Goal: Information Seeking & Learning: Learn about a topic

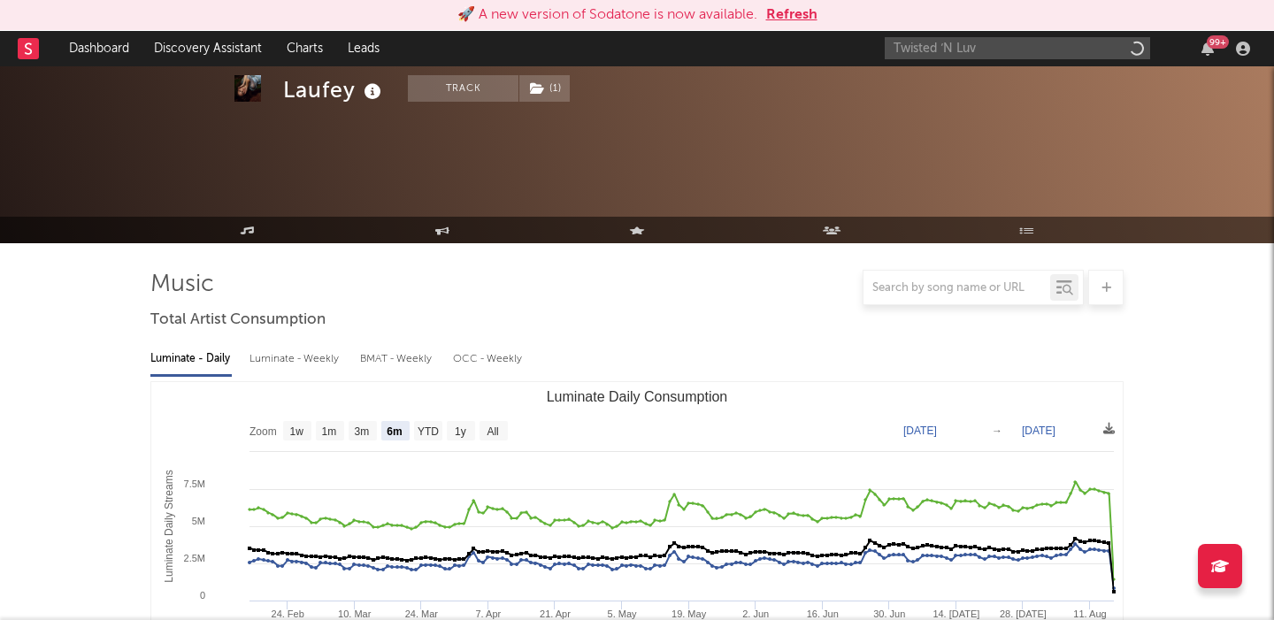
select select "6m"
select select "1w"
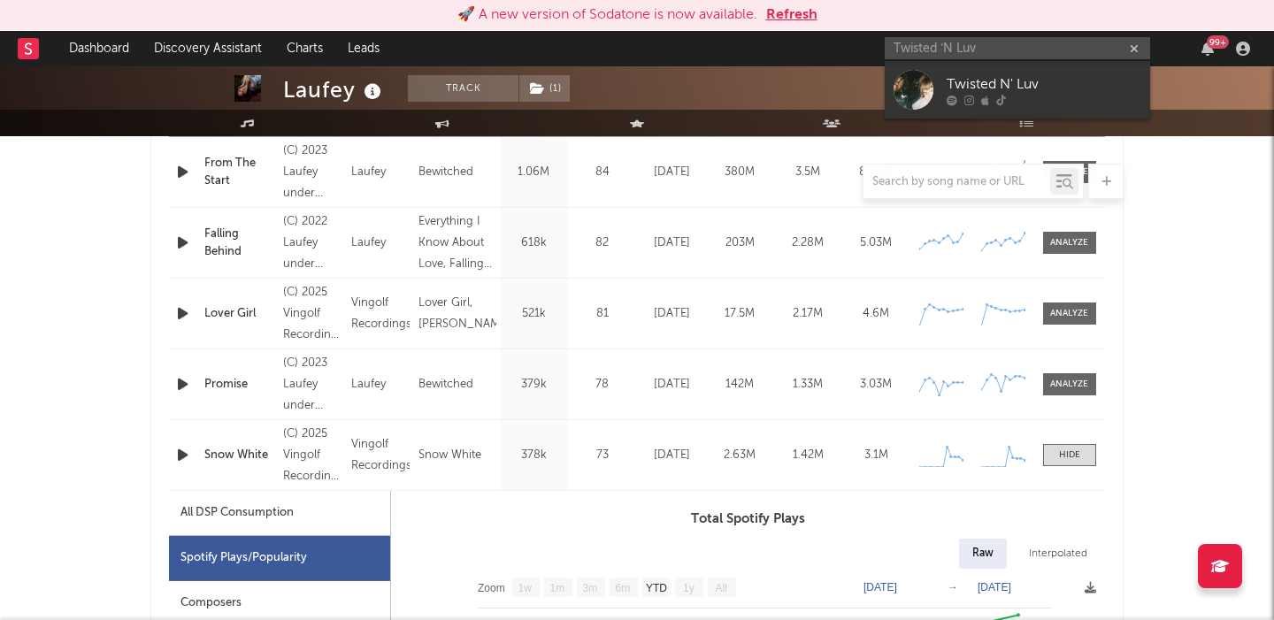
type input "Twisted ‘N Luv"
click at [1071, 84] on div "Twisted N' Luv" at bounding box center [1044, 83] width 195 height 21
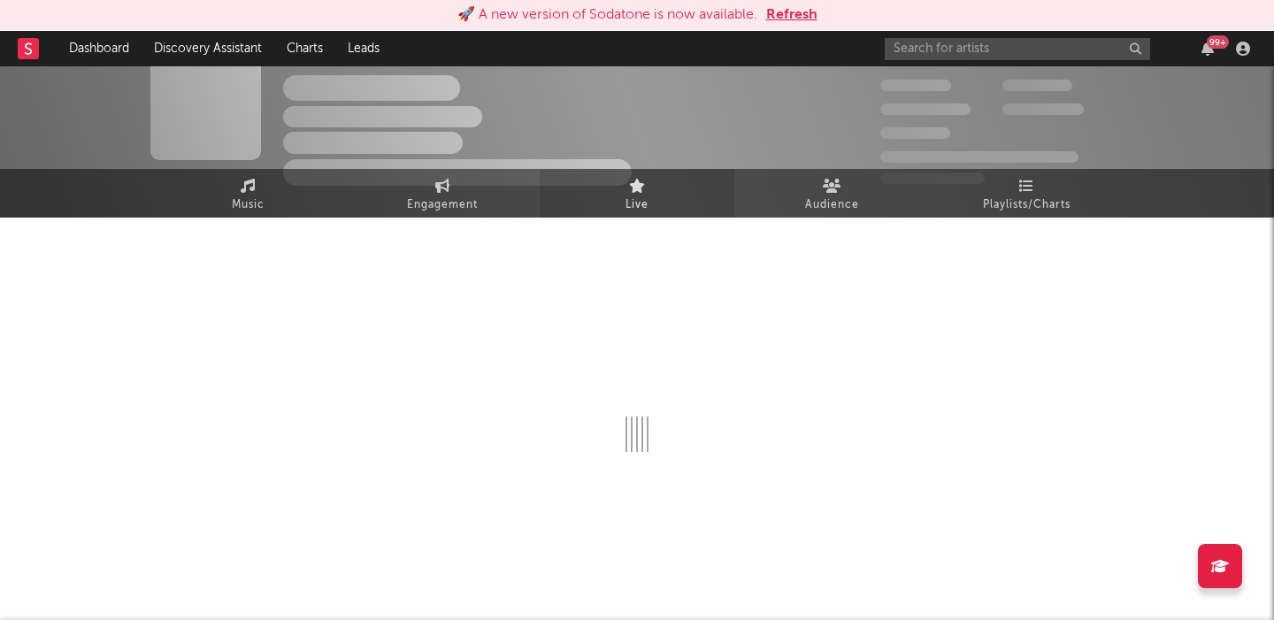
scroll to position [778, 0]
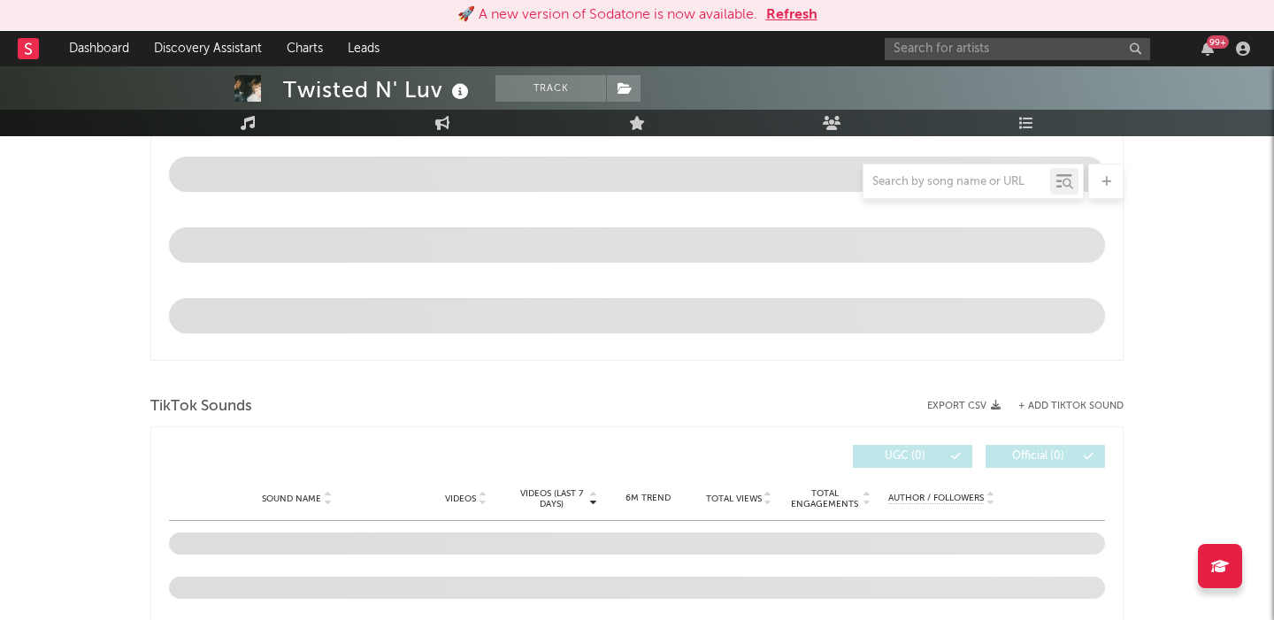
select select "1w"
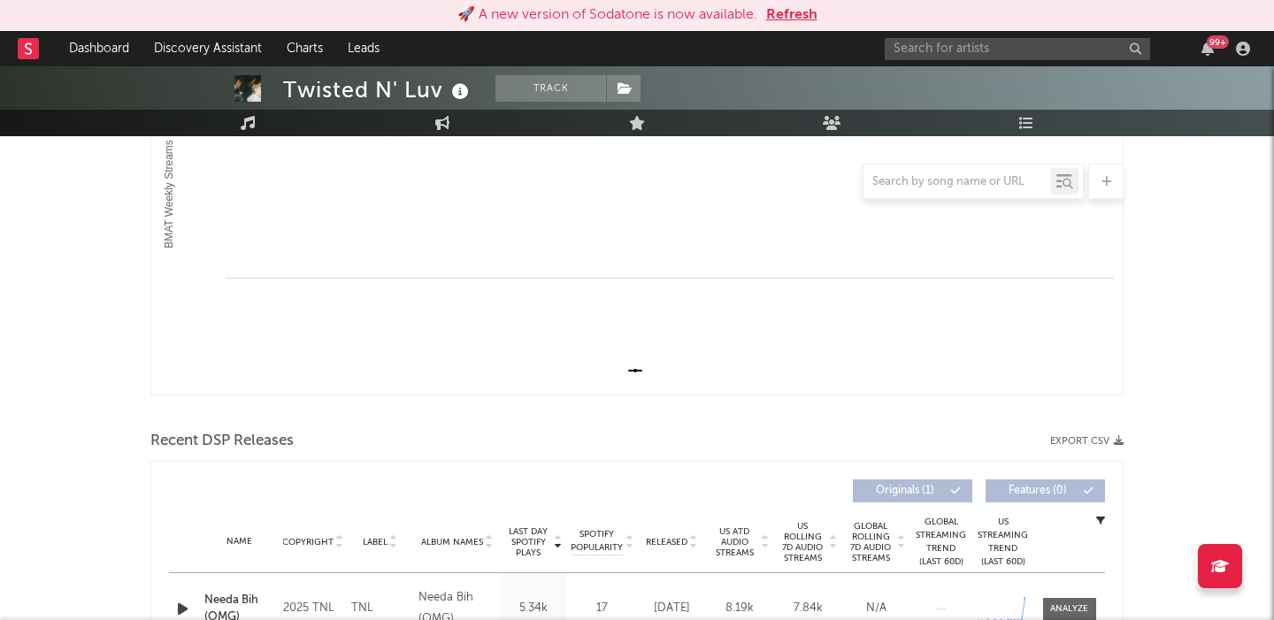
scroll to position [495, 0]
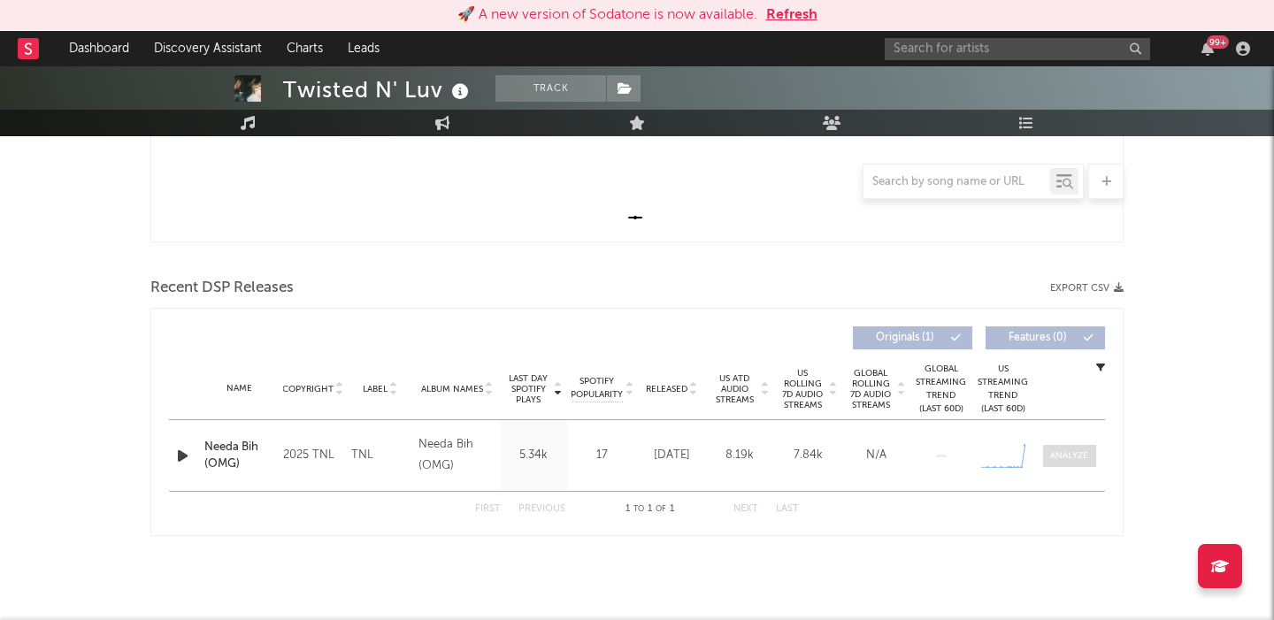
click at [1095, 448] on span at bounding box center [1069, 456] width 53 height 22
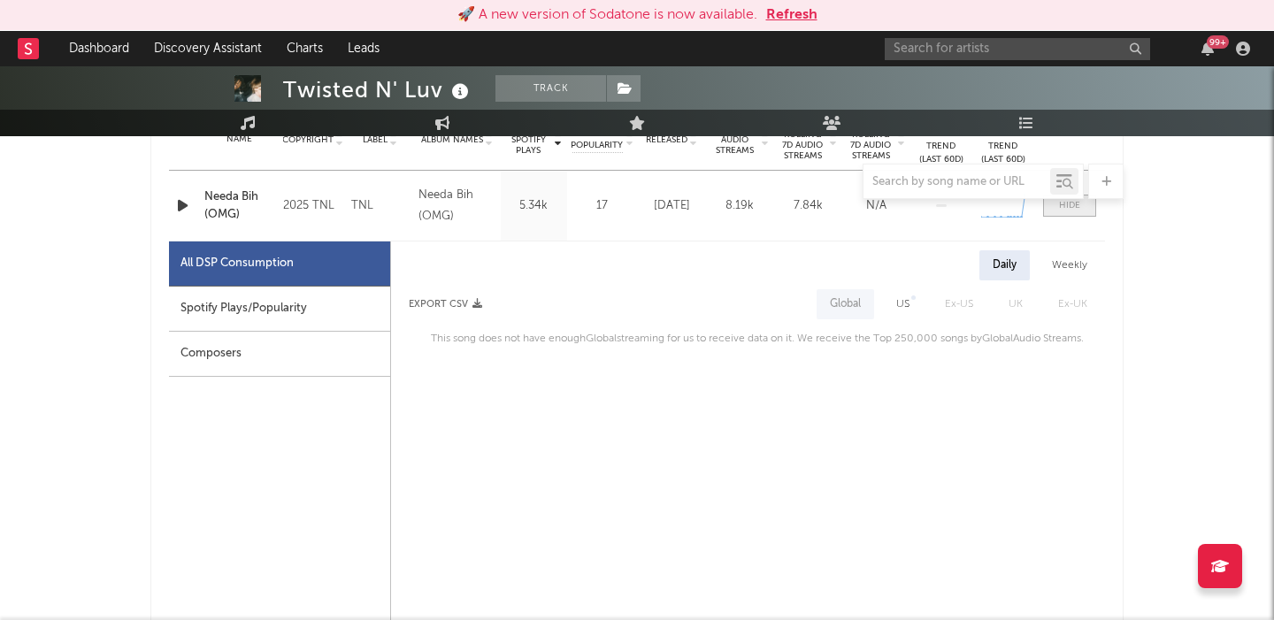
scroll to position [762, 0]
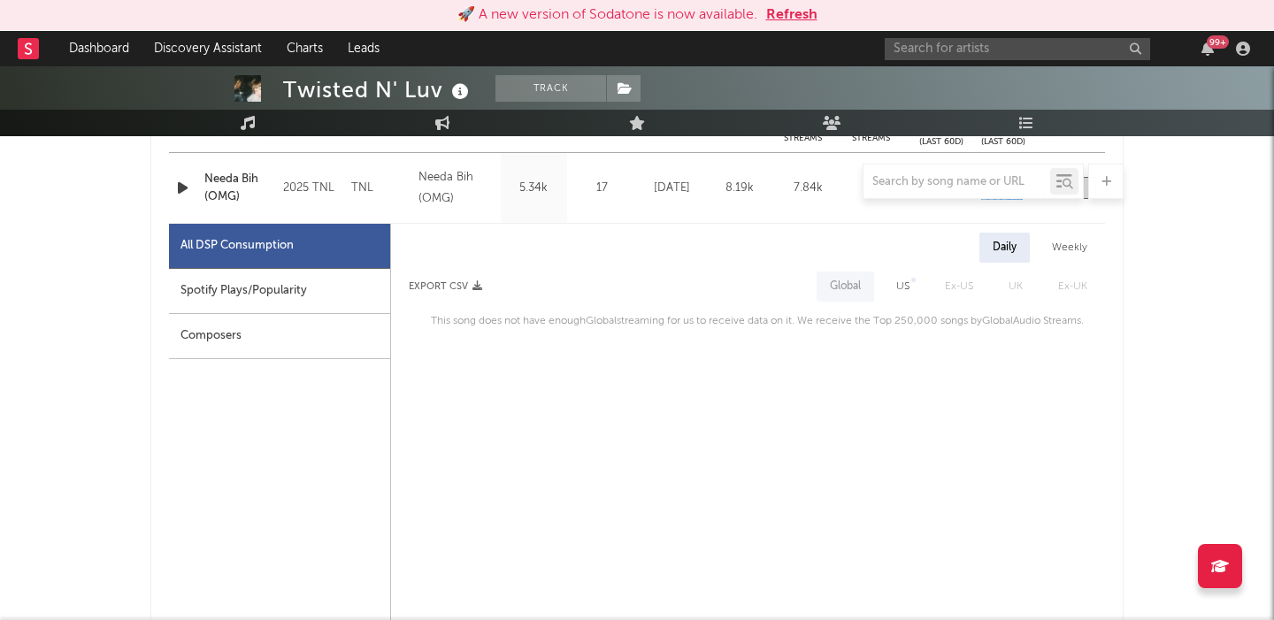
click at [897, 283] on div "US" at bounding box center [902, 286] width 13 height 21
select select "1w"
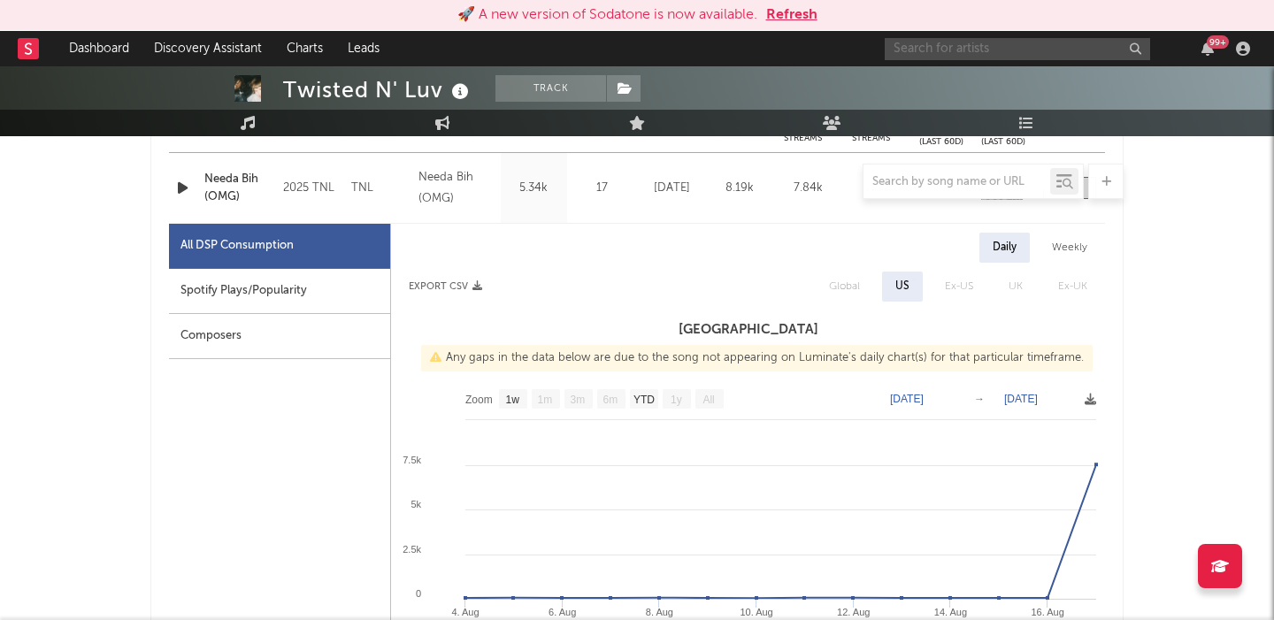
click at [946, 46] on input "text" at bounding box center [1017, 49] width 265 height 22
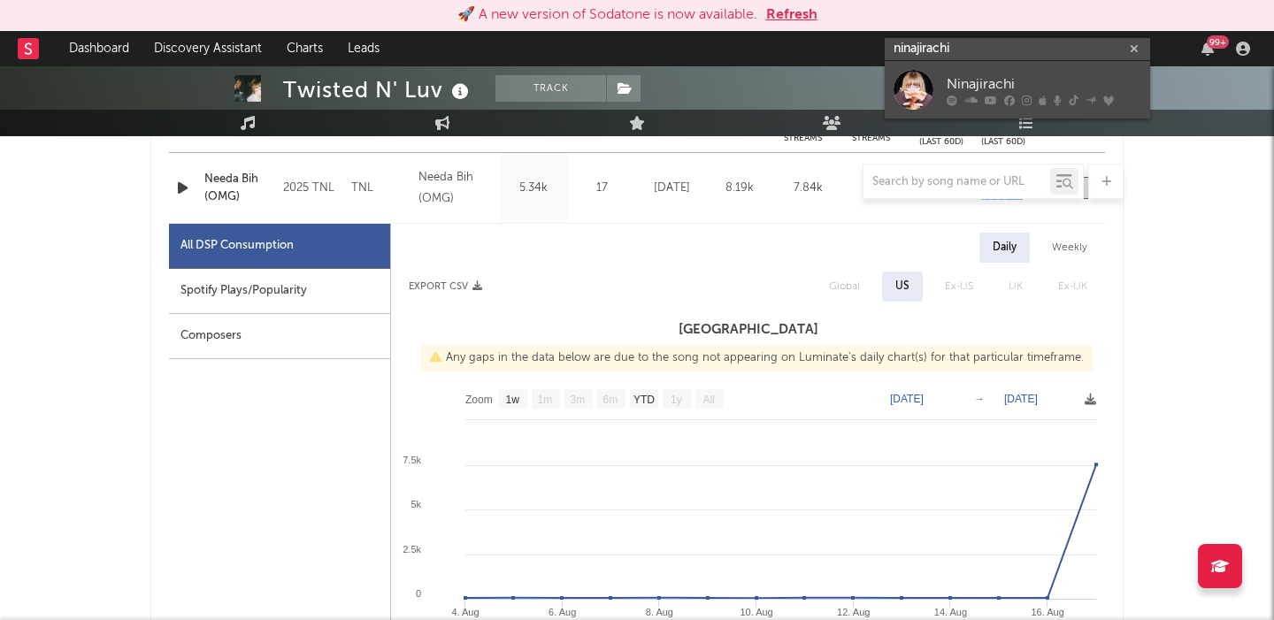
type input "ninajirachi"
click at [980, 76] on div "Ninajirachi" at bounding box center [1044, 83] width 195 height 21
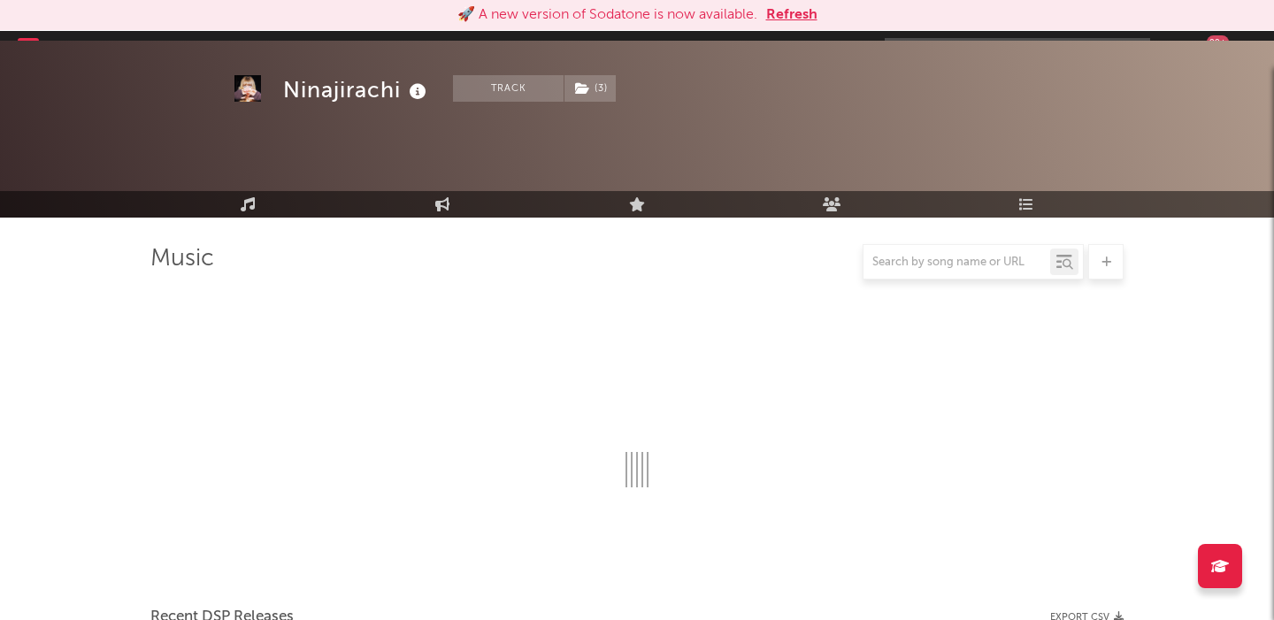
scroll to position [762, 0]
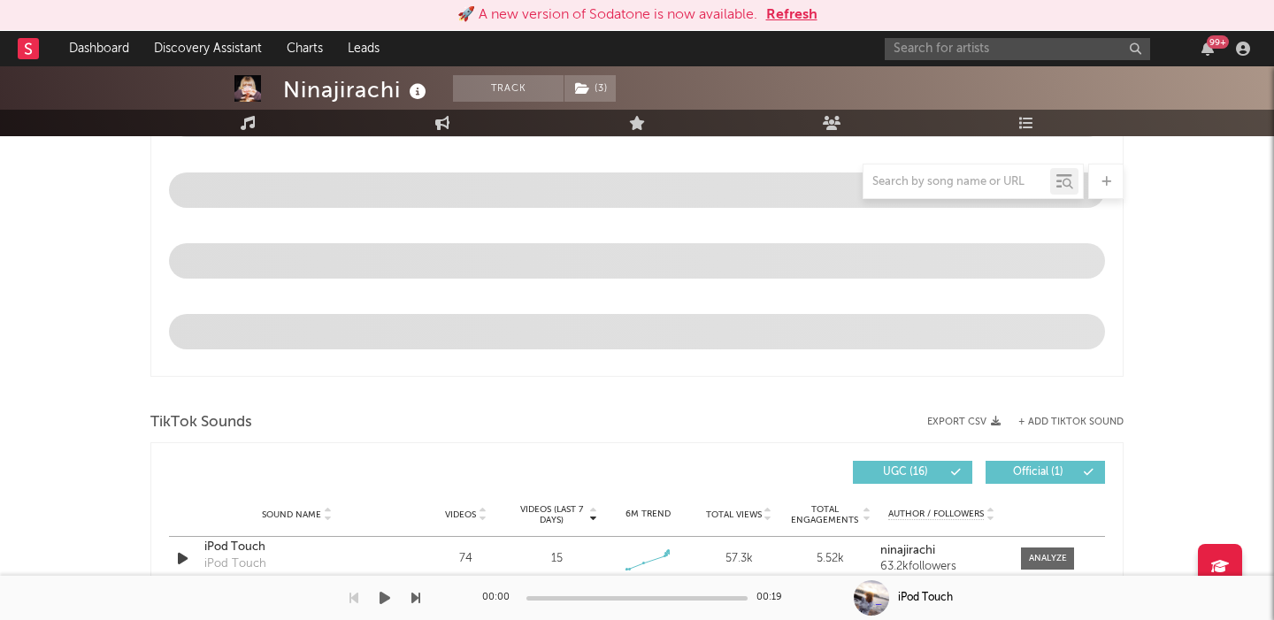
select select "6m"
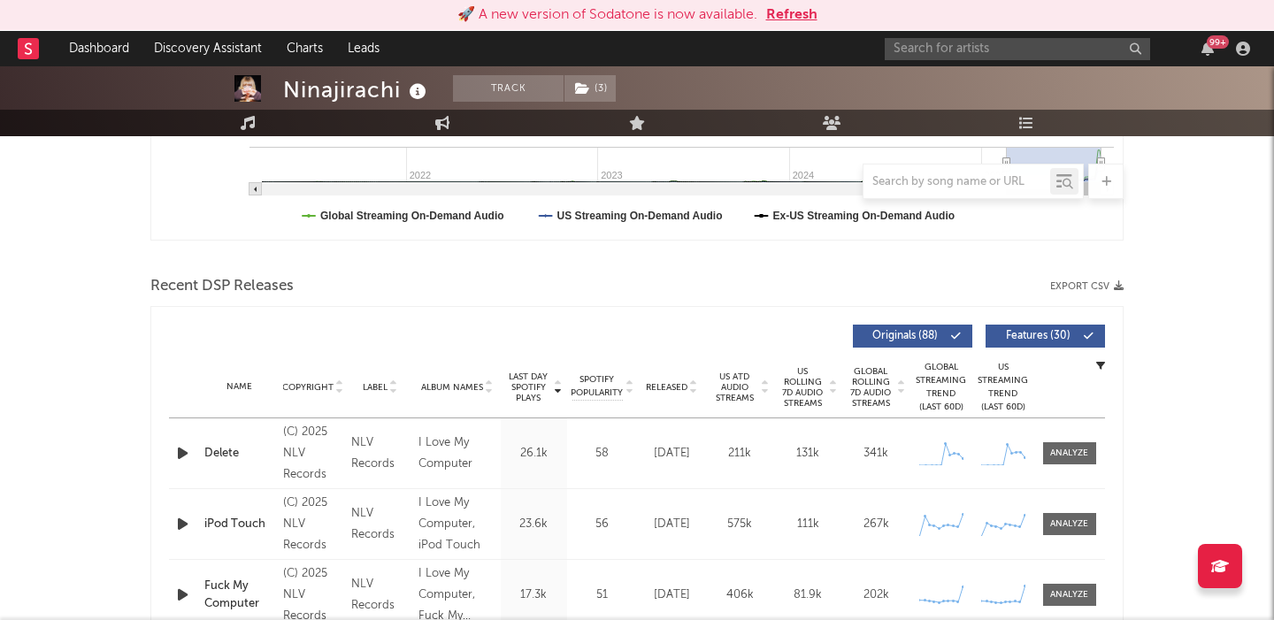
scroll to position [0, 0]
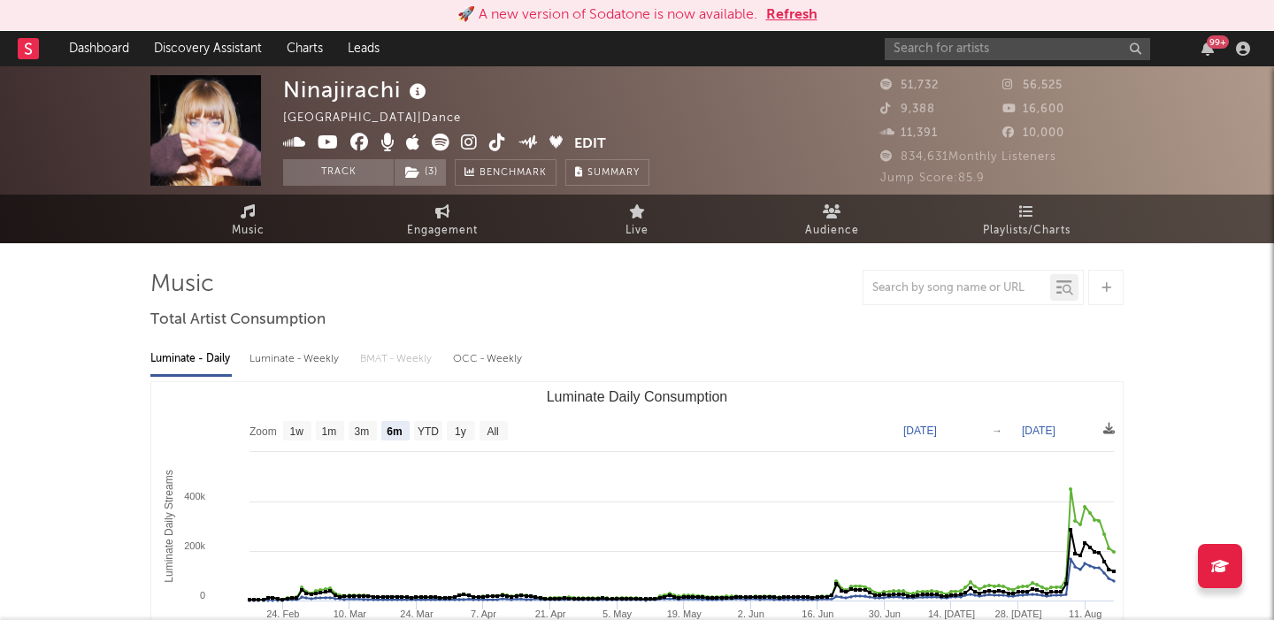
click at [438, 138] on icon at bounding box center [441, 143] width 18 height 18
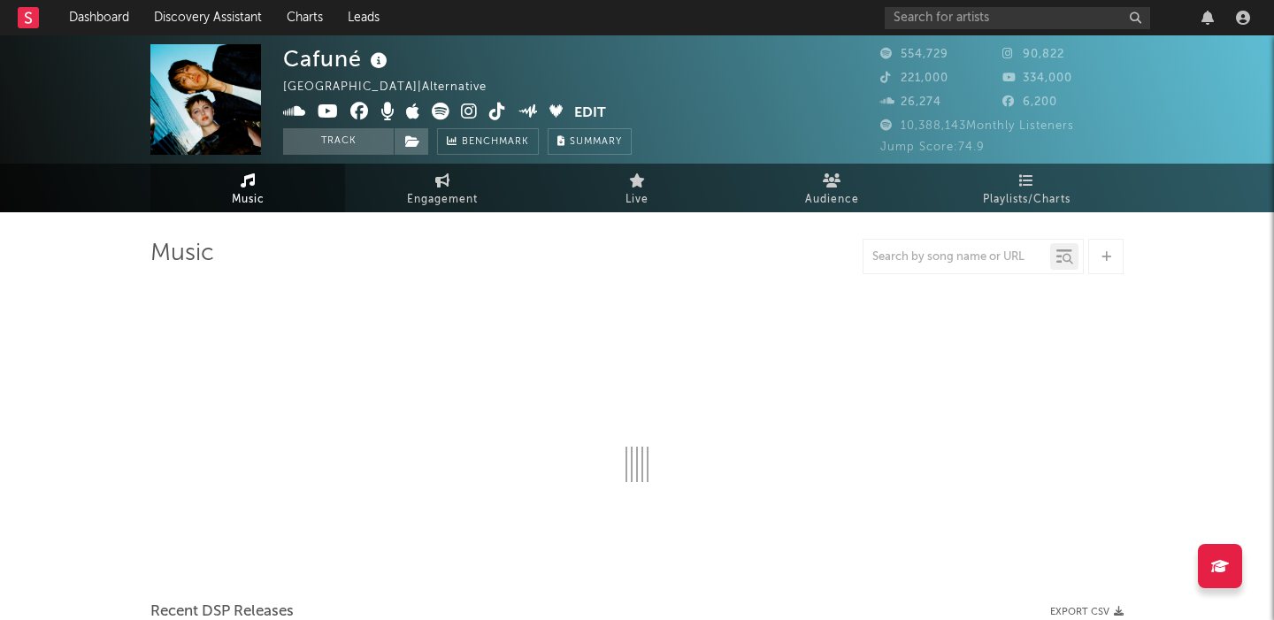
select select "6m"
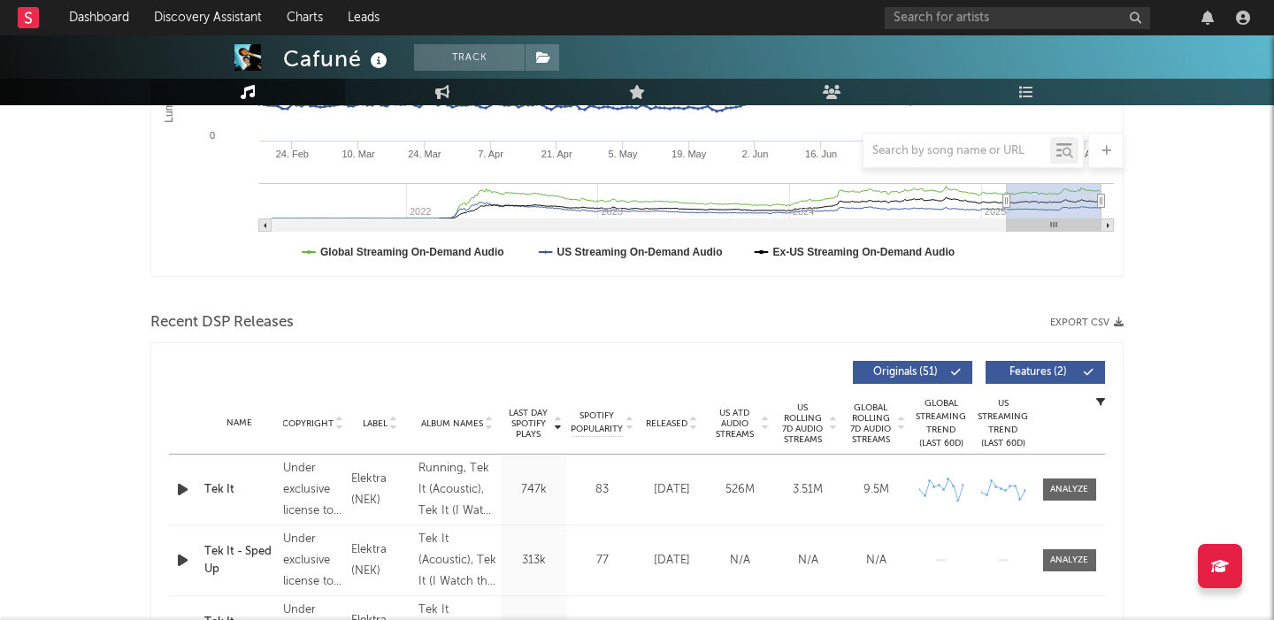
scroll to position [625, 0]
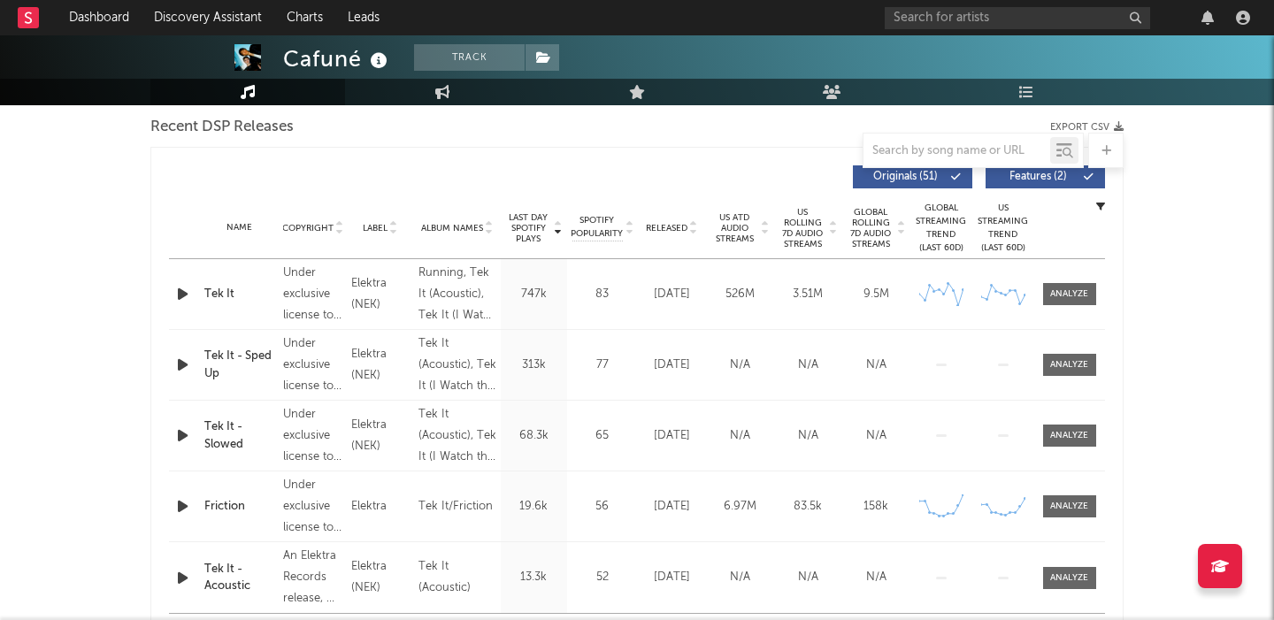
click at [787, 224] on span "US Rolling 7D Audio Streams" at bounding box center [803, 228] width 49 height 42
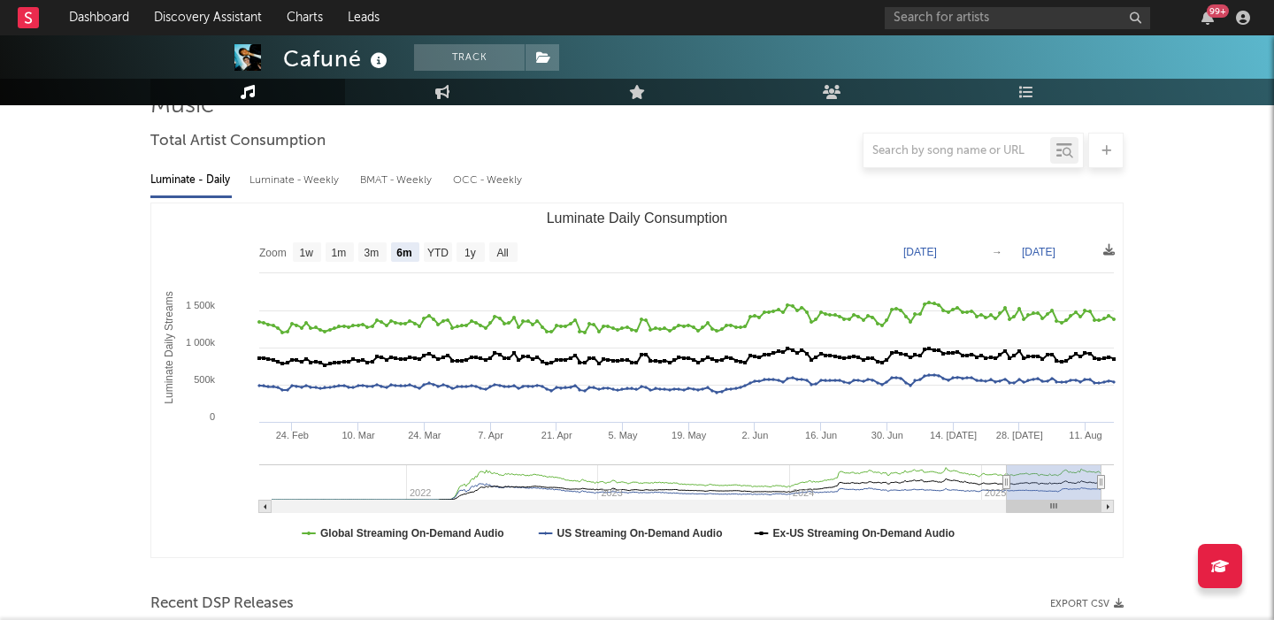
scroll to position [0, 0]
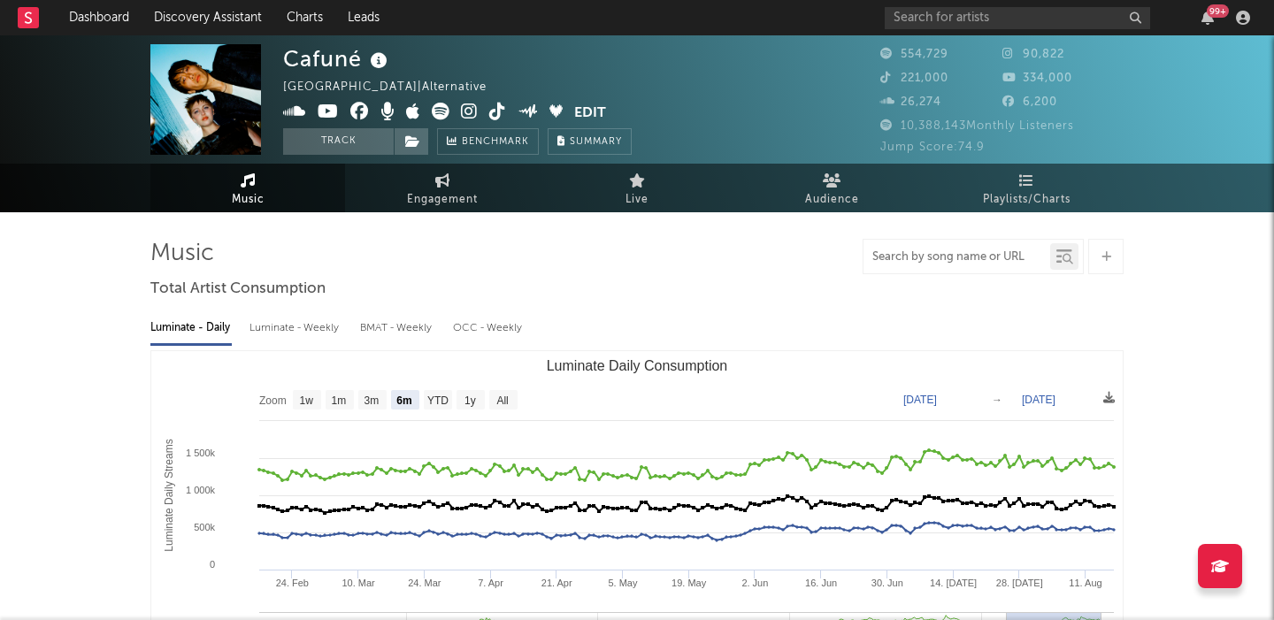
click at [912, 256] on input "text" at bounding box center [956, 257] width 187 height 14
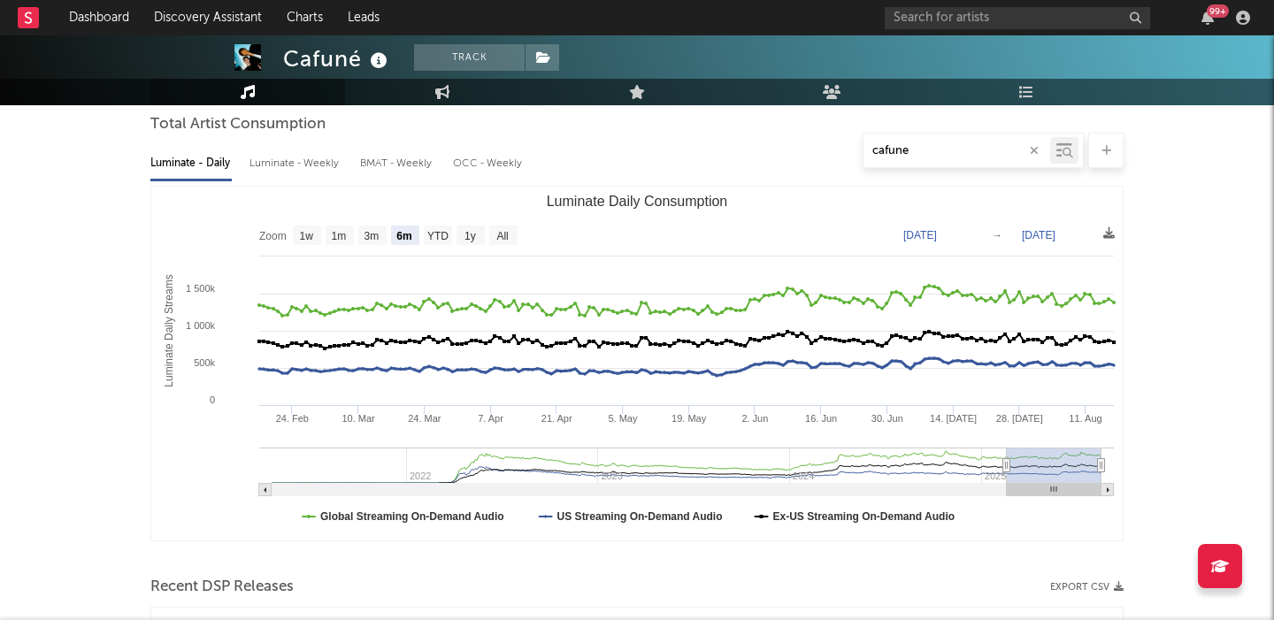
scroll to position [20, 0]
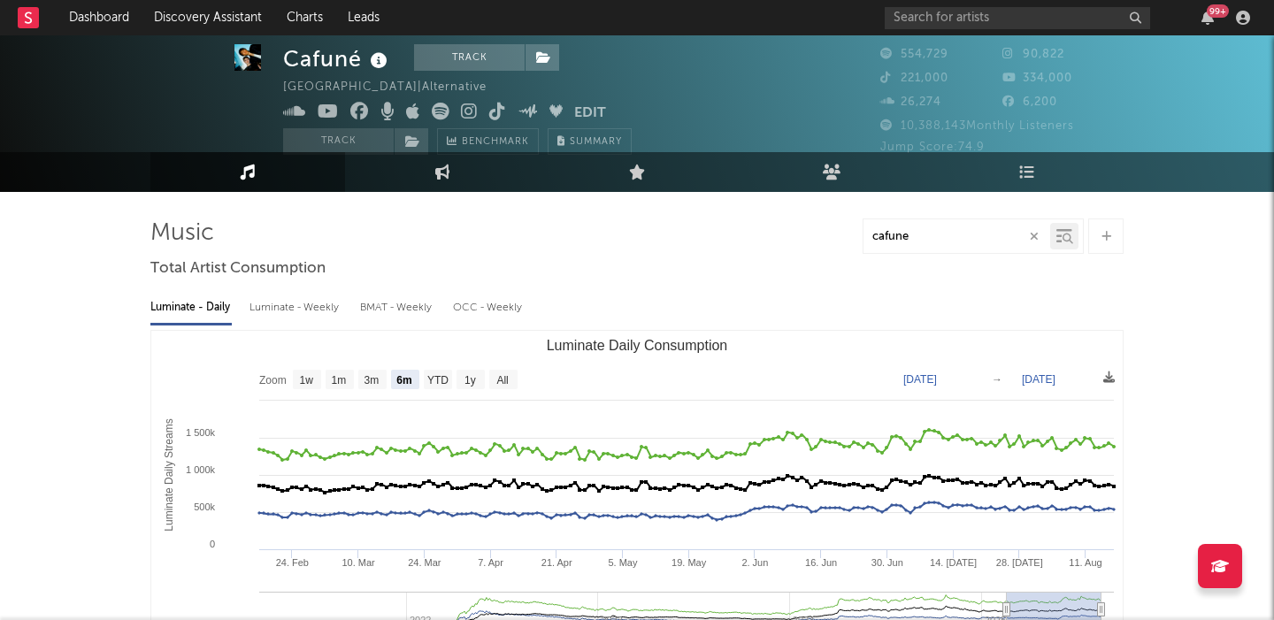
click at [894, 238] on input "cafune" at bounding box center [956, 237] width 187 height 14
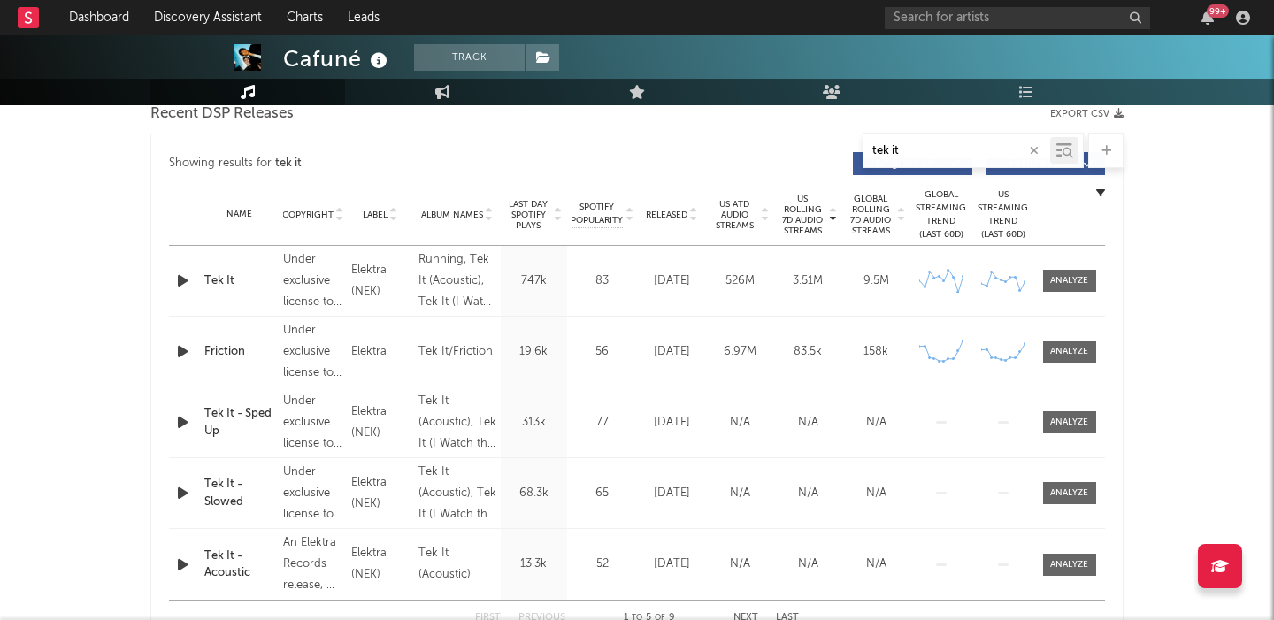
scroll to position [680, 0]
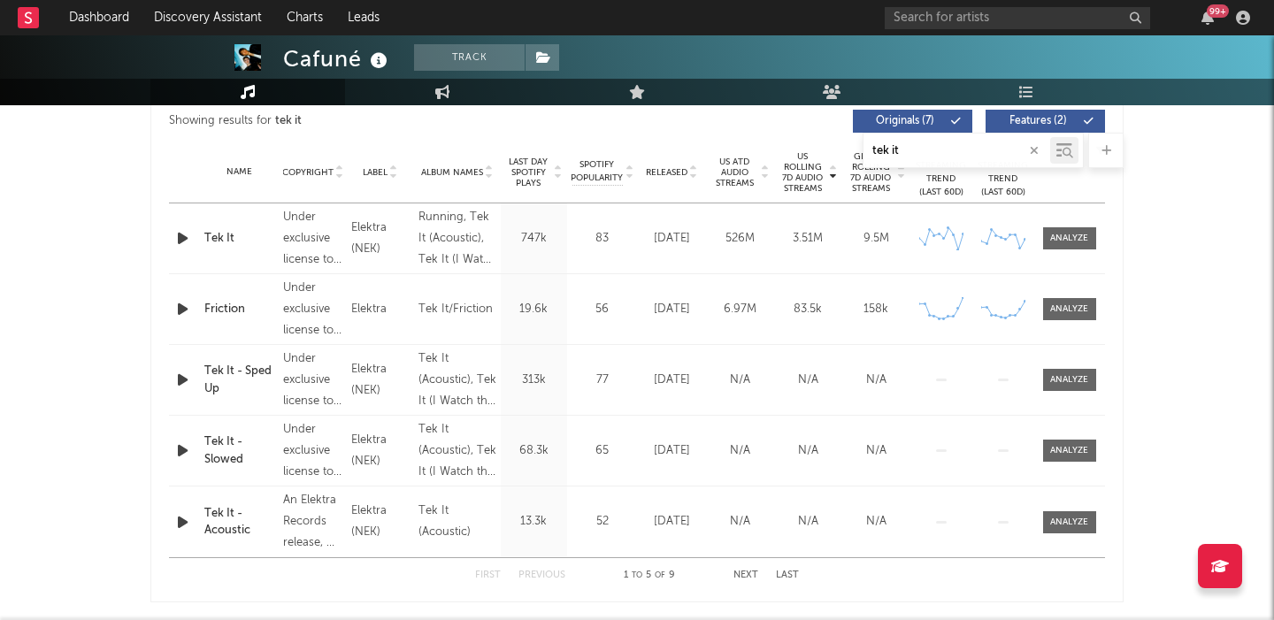
click at [749, 576] on button "Next" at bounding box center [745, 576] width 25 height 10
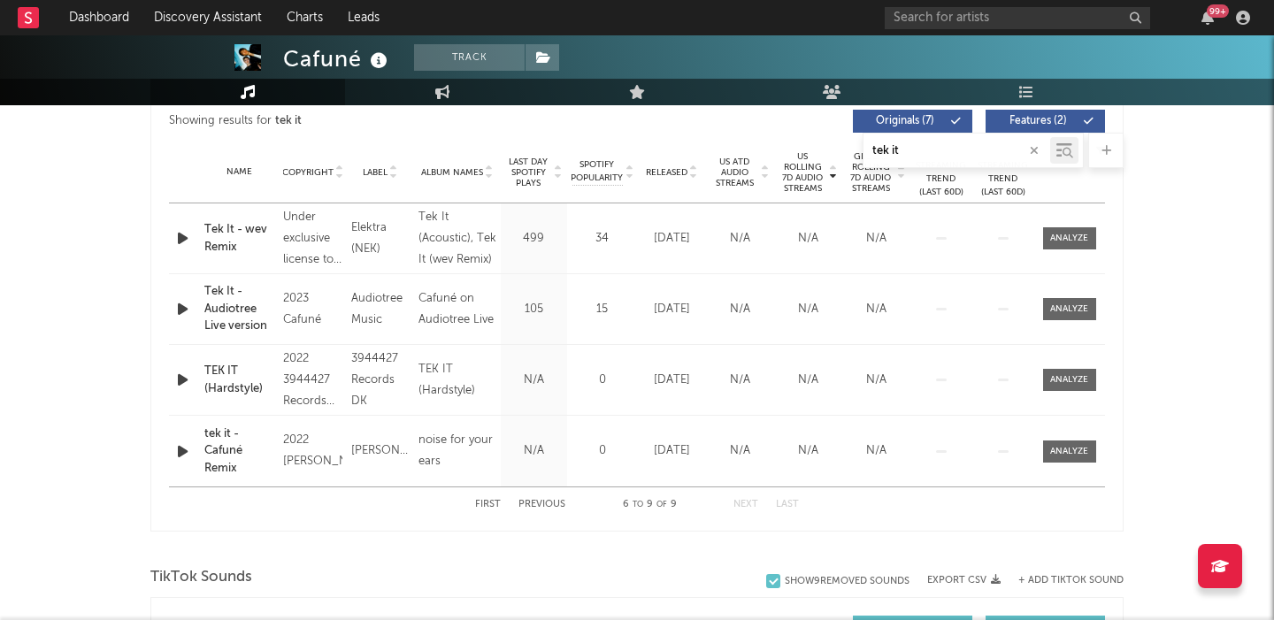
click at [548, 503] on button "Previous" at bounding box center [541, 505] width 47 height 10
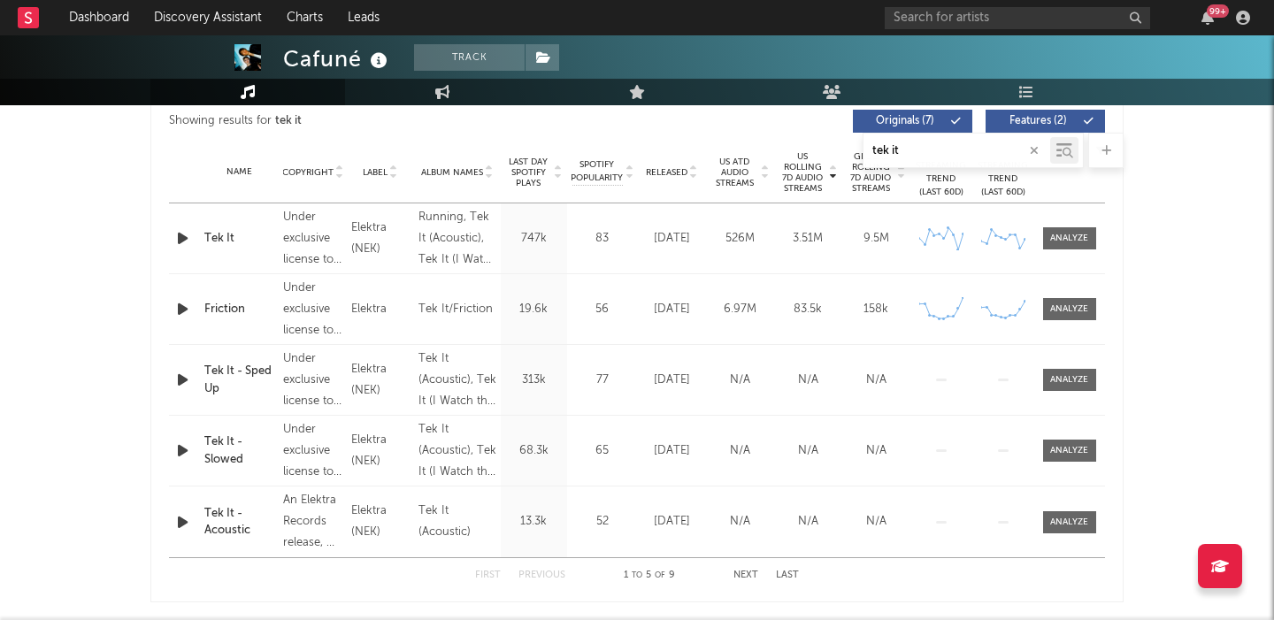
type input "tek it"
click at [225, 526] on div "Tek It - Acoustic" at bounding box center [239, 522] width 70 height 35
click at [741, 573] on button "Next" at bounding box center [745, 576] width 25 height 10
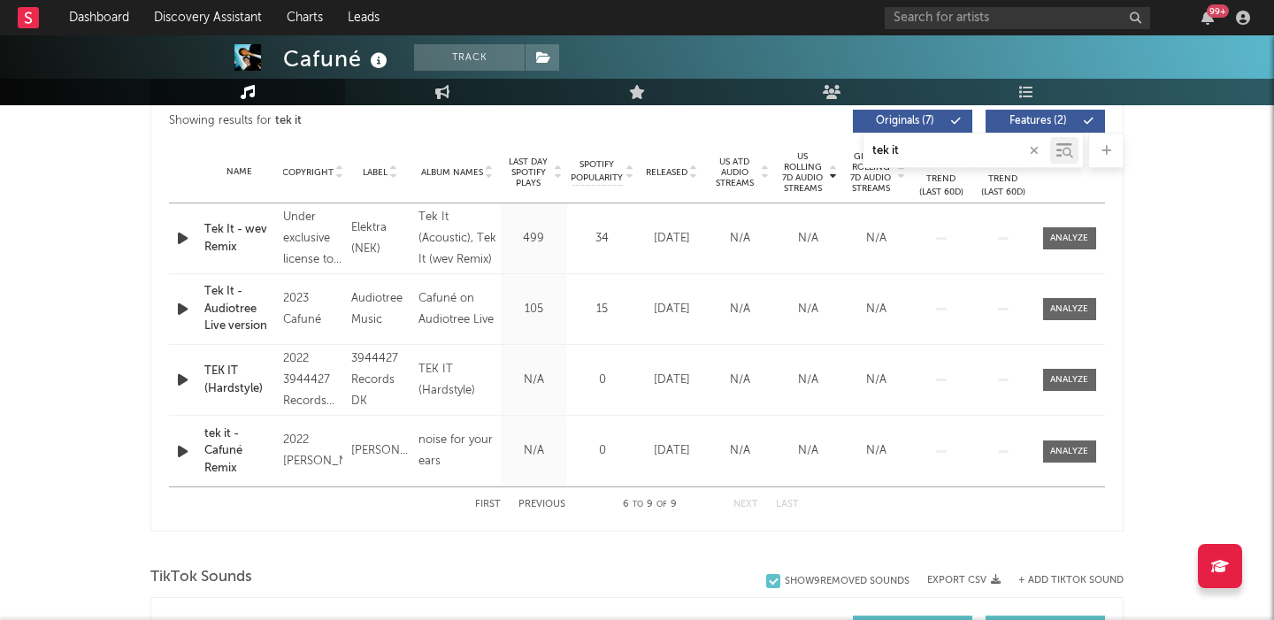
click at [238, 238] on div "Tek It - wev Remix" at bounding box center [239, 238] width 70 height 35
